Goal: Task Accomplishment & Management: Use online tool/utility

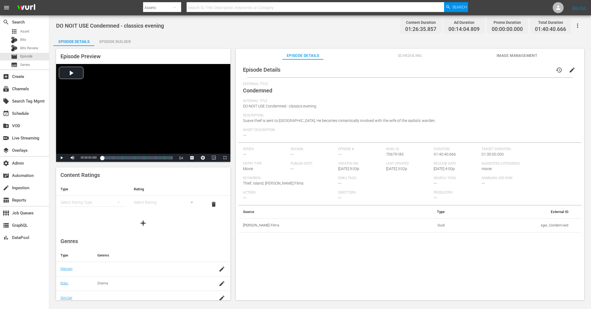
click at [117, 39] on div "Episode Builder" at bounding box center [114, 41] width 41 height 13
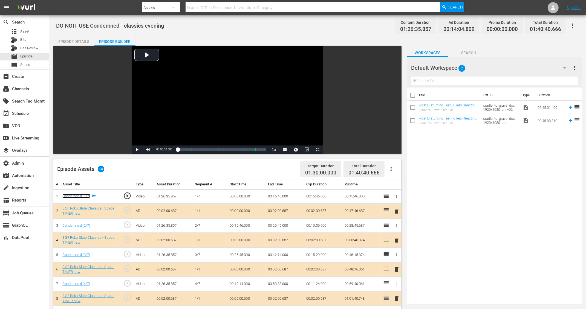
click at [78, 195] on link "Condemned (1/7)" at bounding box center [76, 196] width 28 height 4
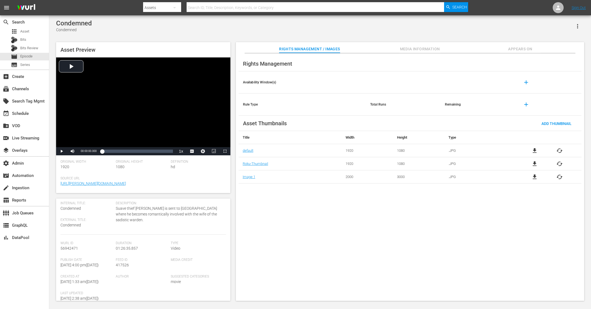
scroll to position [11, 0]
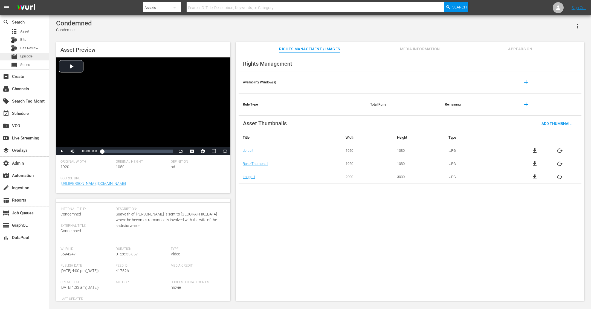
click at [29, 56] on span "Episode" at bounding box center [26, 56] width 12 height 5
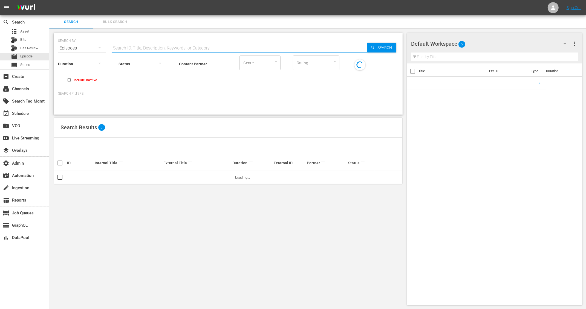
click at [144, 46] on input "text" at bounding box center [239, 48] width 255 height 13
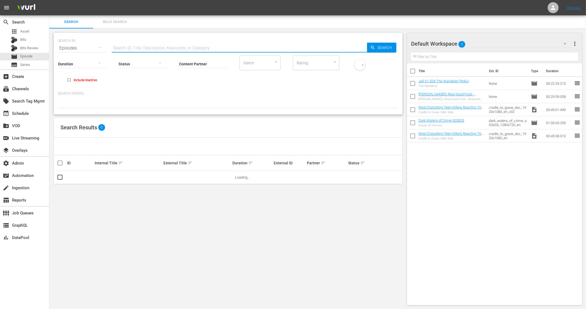
paste input "Minha Noiva É Uma Extraterrestre"
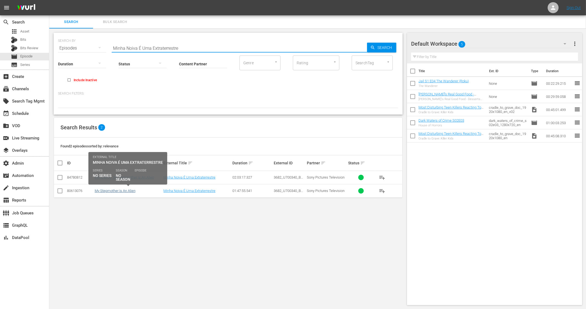
type input "Minha Noiva É Uma Extraterrestre"
click at [121, 191] on link "My Stepmother Is An Alien" at bounding box center [115, 191] width 41 height 4
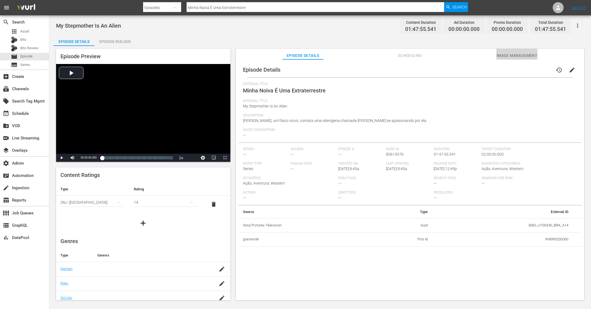
click at [515, 54] on span "Image Management" at bounding box center [517, 55] width 41 height 7
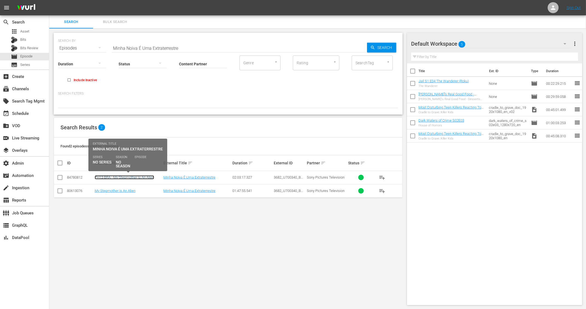
click at [133, 176] on link "PH13 BRA - My Stepmother Is An Alien" at bounding box center [124, 177] width 59 height 4
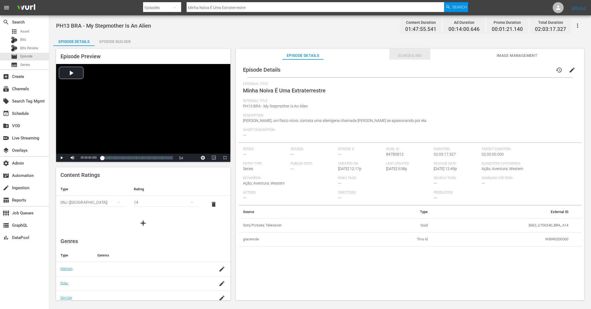
click at [405, 53] on span "Scheduling" at bounding box center [410, 55] width 41 height 7
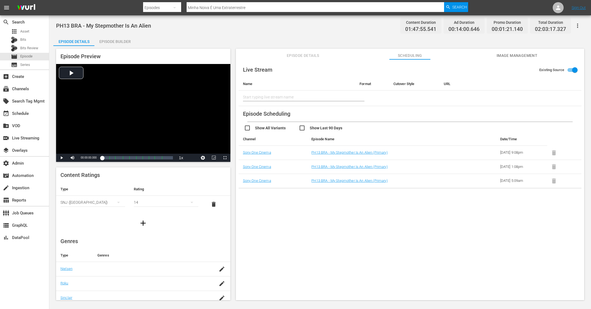
click at [499, 54] on span "Image Management" at bounding box center [517, 55] width 41 height 7
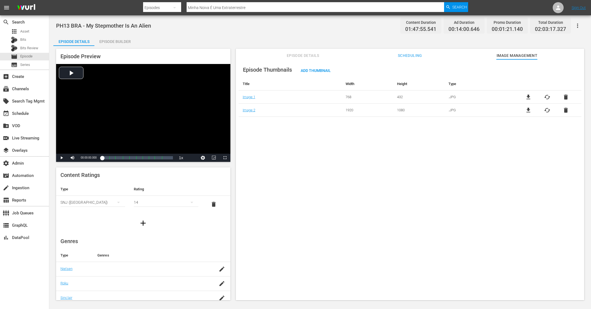
click at [234, 164] on div "Episode Preview Video Player is loading. Play Video Play Mute Current Time 00:0…" at bounding box center [320, 175] width 534 height 259
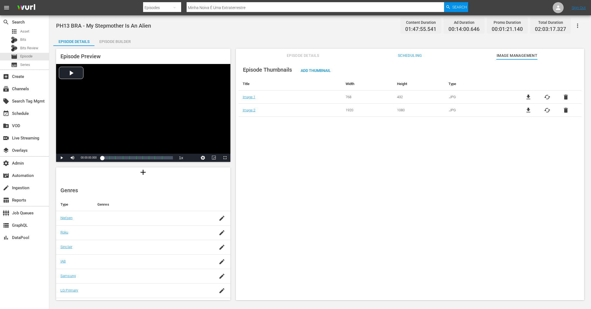
scroll to position [64, 0]
click at [318, 209] on div "Episode Thumbnails Add Thumbnail Title Width Height Type Image 1 768 432 .JPG f…" at bounding box center [410, 182] width 348 height 246
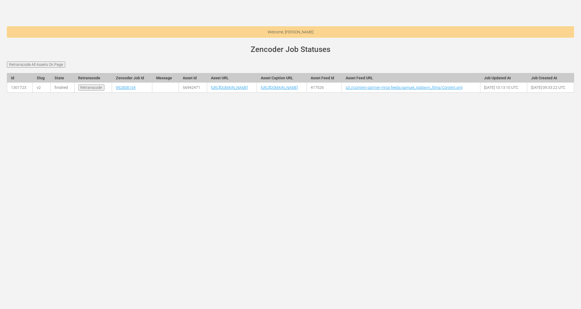
click at [184, 162] on div "Welcome, Jess Calvert wurl-scheduler.com site status Zencoder Job Statuses Retr…" at bounding box center [290, 154] width 581 height 309
click at [122, 161] on div "Welcome, Jess Calvert wurl-scheduler.com site status Zencoder Job Statuses Retr…" at bounding box center [290, 154] width 581 height 309
click at [340, 228] on div "Welcome, Jess Calvert wurl-scheduler.com site status Zencoder Job Statuses Retr…" at bounding box center [290, 154] width 581 height 309
click at [373, 260] on div "Welcome, Jess Calvert wurl-scheduler.com site status Zencoder Job Statuses Retr…" at bounding box center [290, 154] width 581 height 309
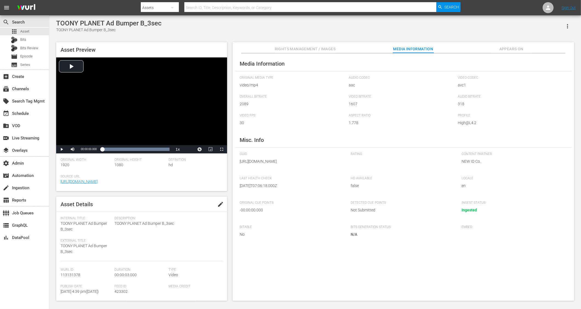
scroll to position [60, 0]
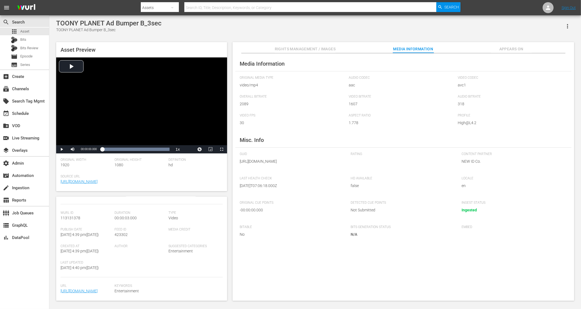
click at [298, 30] on div "TOONY PLANET Ad Bumper B_3sec TOONY PLANET Ad Bumper B_3sec" at bounding box center [315, 25] width 518 height 13
click at [241, 32] on div "TOONY PLANET Ad Bumper B_3sec TOONY PLANET Ad Bumper B_3sec" at bounding box center [315, 25] width 518 height 13
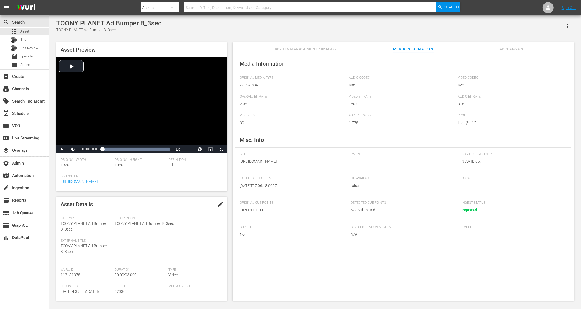
click at [230, 267] on div "Asset Preview Video Player is loading. Play Video Play Mute Current Time 00:00:…" at bounding box center [314, 168] width 523 height 259
click at [230, 266] on div "Asset Preview Video Player is loading. Play Video Play Mute Current Time 00:00:…" at bounding box center [314, 168] width 523 height 259
click at [230, 271] on div "Asset Preview Video Player is loading. Play Video Play Mute Current Time 00:00:…" at bounding box center [314, 168] width 523 height 259
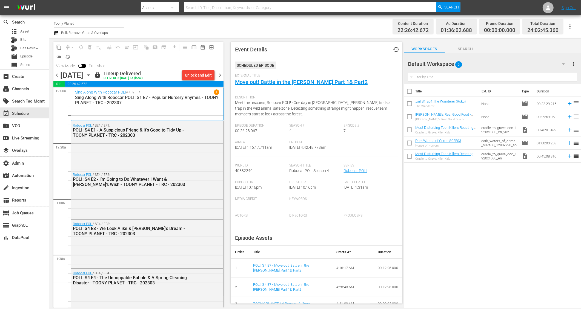
scroll to position [15, 0]
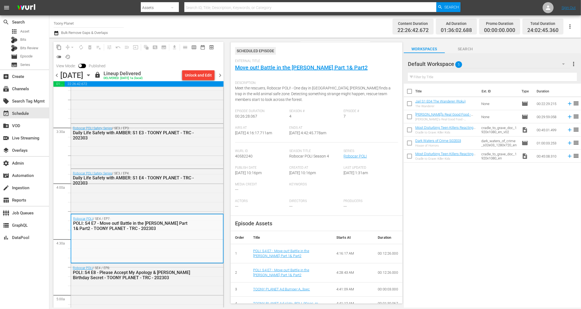
click at [227, 205] on span "Event Details history Scheduled Episode External Title Move out! Battle in the …" at bounding box center [314, 173] width 177 height 270
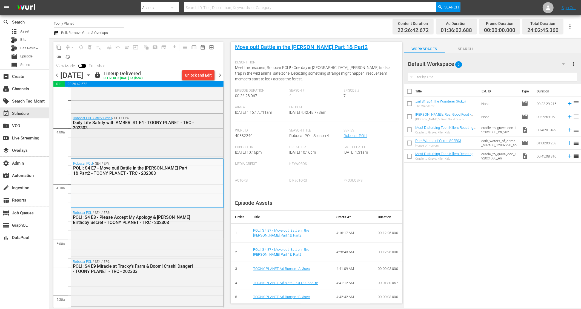
scroll to position [409, 0]
